Goal: Navigation & Orientation: Find specific page/section

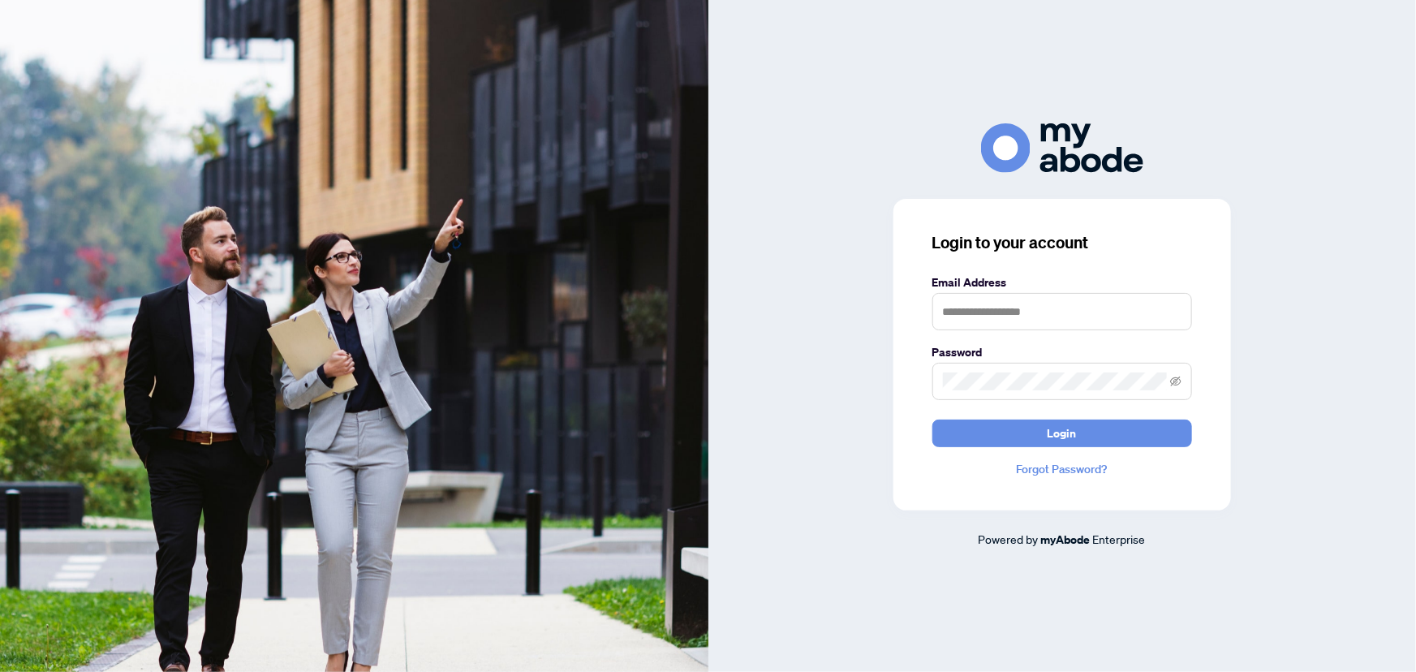
click at [1170, 316] on keeper-lock "Open Keeper Popup" at bounding box center [1172, 311] width 19 height 19
type input "**********"
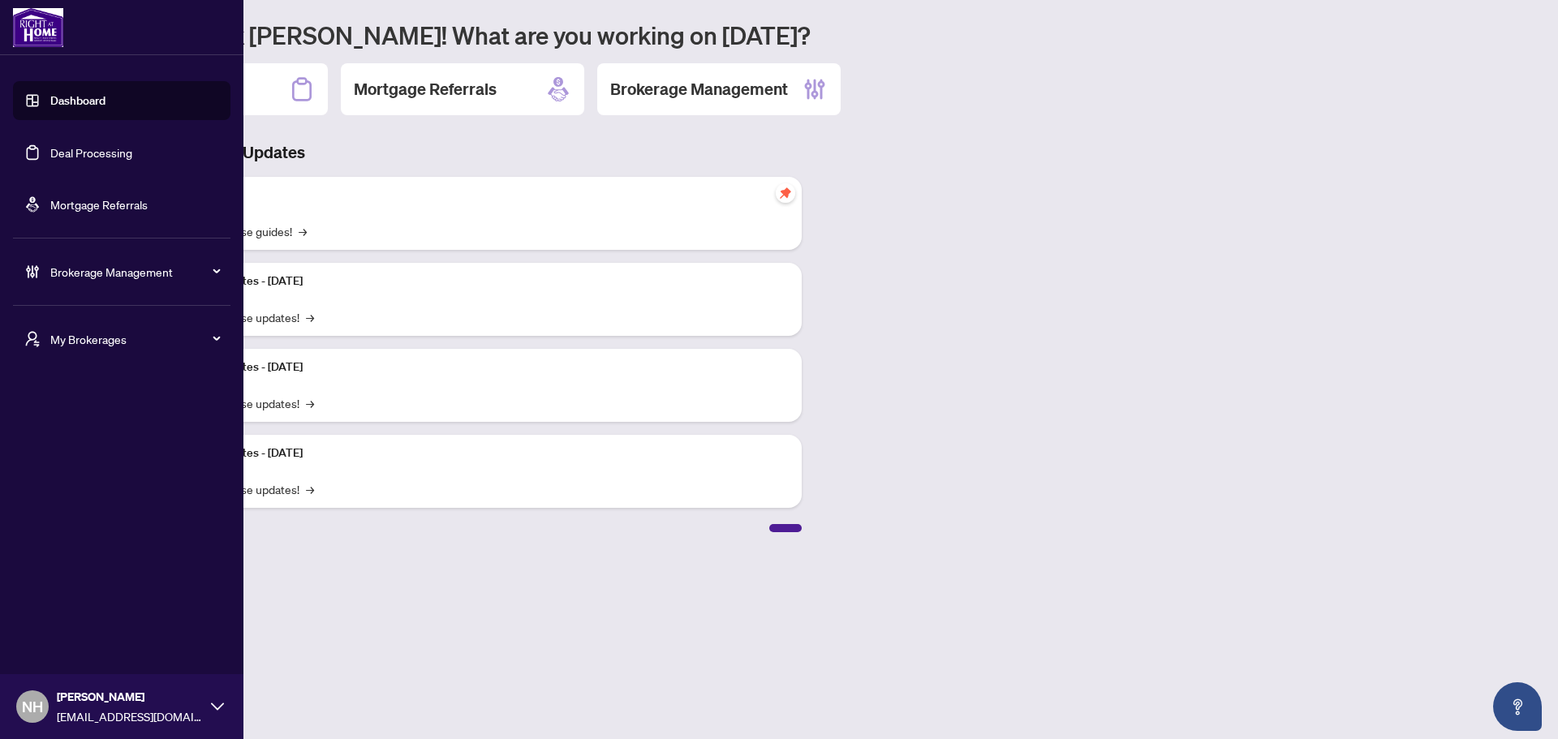
click at [95, 337] on span "My Brokerages" at bounding box center [134, 339] width 169 height 18
click at [103, 408] on span "RAHR" at bounding box center [126, 404] width 185 height 18
